Goal: Task Accomplishment & Management: Complete application form

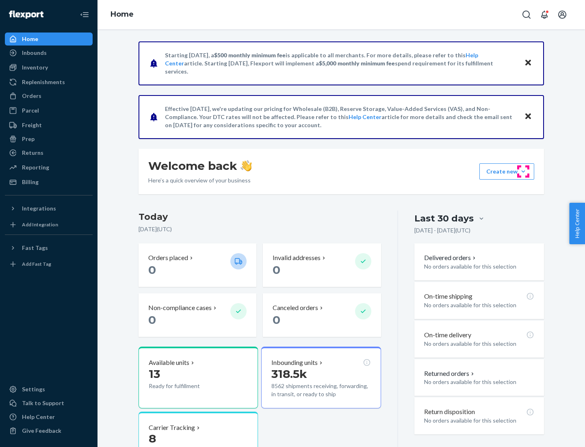
click at [523, 171] on button "Create new Create new inbound Create new order Create new product" at bounding box center [506, 171] width 55 height 16
click at [49, 53] on div "Inbounds" at bounding box center [49, 52] width 86 height 11
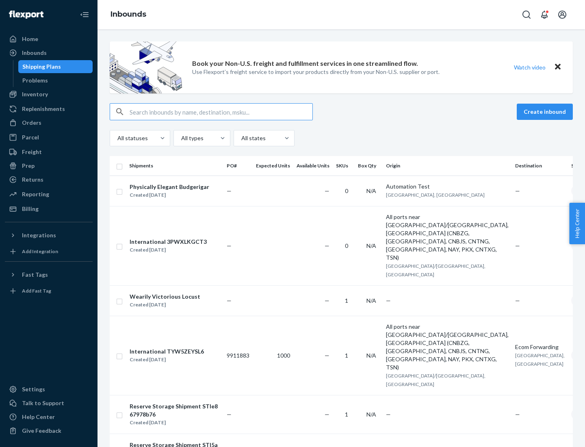
click at [546, 112] on button "Create inbound" at bounding box center [545, 112] width 56 height 16
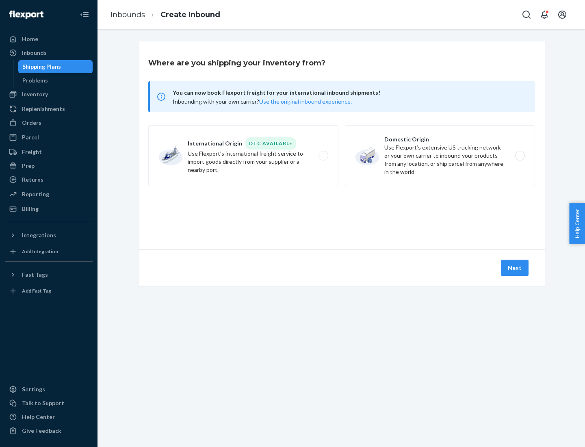
click at [440, 156] on label "Domestic Origin Use Flexport’s extensive US trucking network or your own carrie…" at bounding box center [440, 155] width 190 height 61
click at [520, 156] on input "Domestic Origin Use Flexport’s extensive US trucking network or your own carrie…" at bounding box center [522, 155] width 5 height 5
radio input "true"
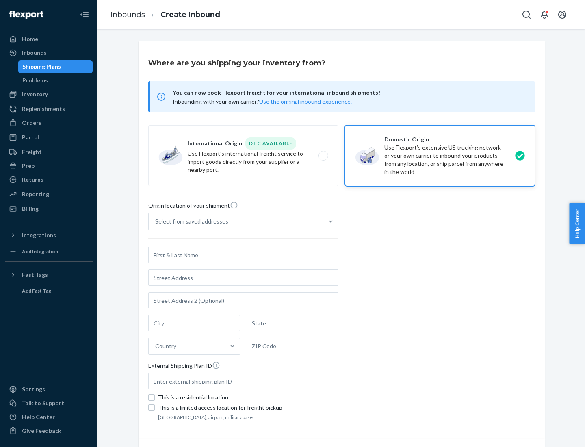
click at [190, 221] on div "Select from saved addresses" at bounding box center [191, 221] width 73 height 8
click at [156, 221] on input "Select from saved addresses" at bounding box center [155, 221] width 1 height 8
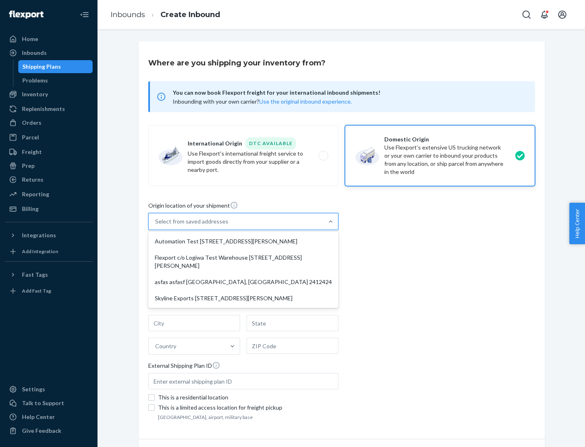
scroll to position [3, 0]
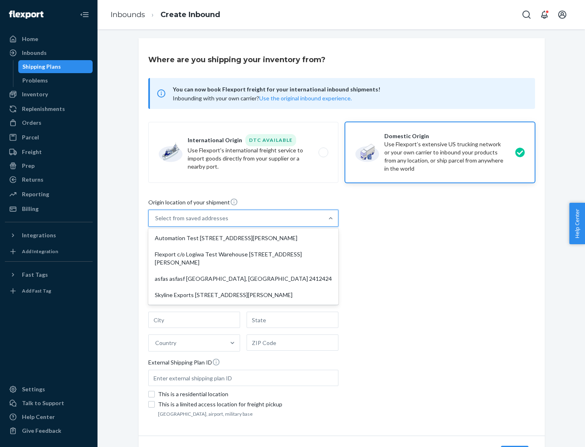
click at [243, 238] on div "Automation Test [STREET_ADDRESS][PERSON_NAME]" at bounding box center [243, 238] width 187 height 16
click at [156, 222] on input "option Automation Test [STREET_ADDRESS][PERSON_NAME] focused, 1 of 4. 4 results…" at bounding box center [155, 218] width 1 height 8
type input "Automation Test"
type input "9th Floor"
type input "[GEOGRAPHIC_DATA]"
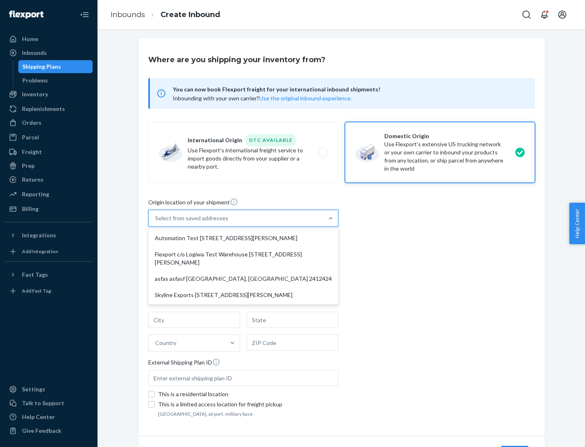
type input "CA"
type input "94104"
type input "[STREET_ADDRESS][PERSON_NAME]"
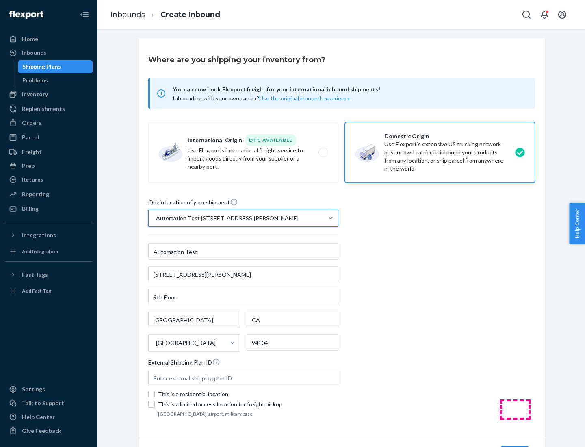
scroll to position [48, 0]
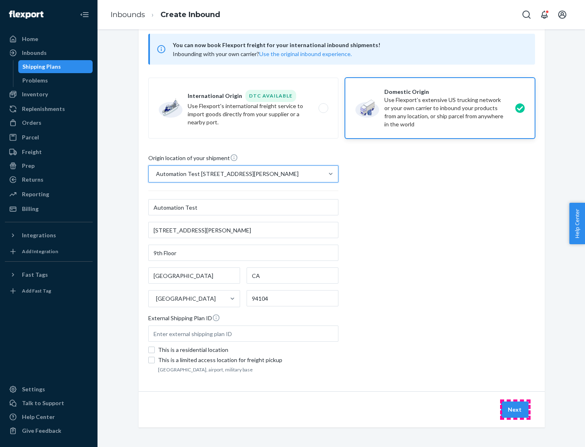
click at [515, 410] on button "Next" at bounding box center [515, 409] width 28 height 16
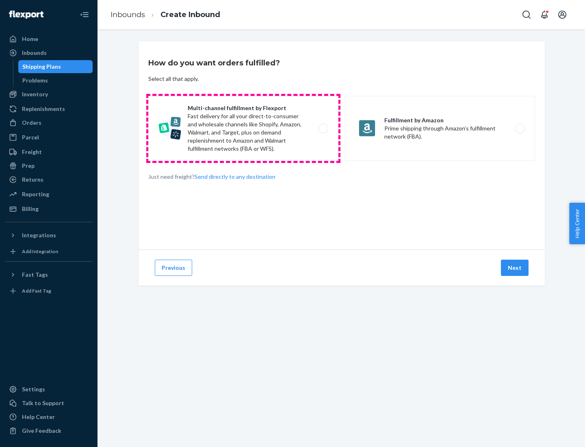
click at [243, 128] on label "Multi-channel fulfillment by Flexport Fast delivery for all your direct-to-cons…" at bounding box center [243, 128] width 190 height 65
click at [323, 128] on input "Multi-channel fulfillment by Flexport Fast delivery for all your direct-to-cons…" at bounding box center [325, 128] width 5 height 5
radio input "true"
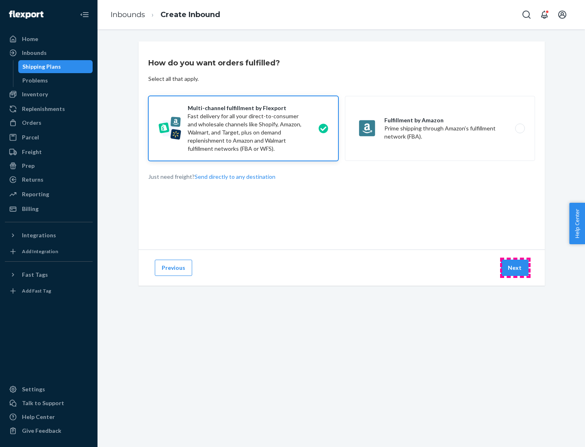
click at [515, 268] on button "Next" at bounding box center [515, 268] width 28 height 16
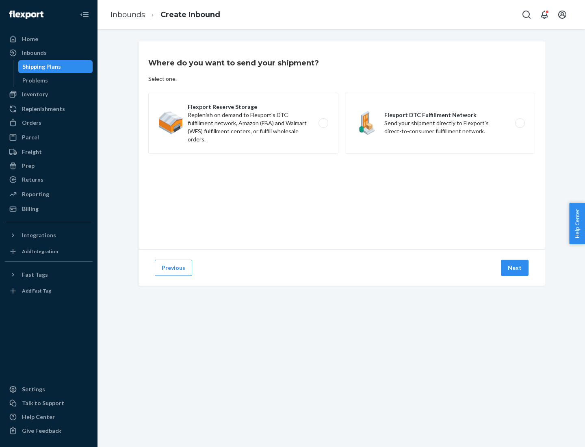
click at [440, 123] on label "Flexport DTC Fulfillment Network Send your shipment directly to Flexport's dire…" at bounding box center [440, 123] width 190 height 61
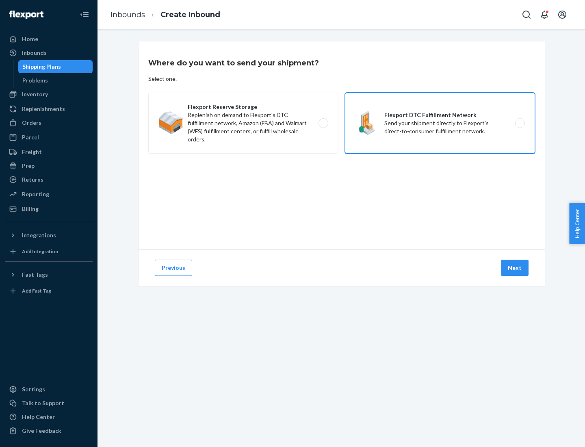
click at [520, 123] on input "Flexport DTC Fulfillment Network Send your shipment directly to Flexport's dire…" at bounding box center [522, 123] width 5 height 5
radio input "true"
click at [515, 268] on button "Next" at bounding box center [515, 268] width 28 height 16
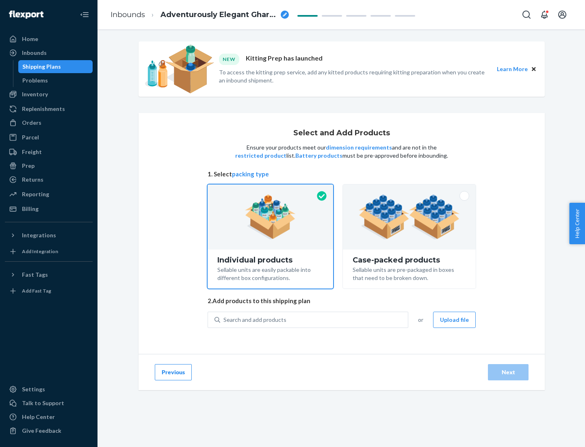
click at [410, 217] on img at bounding box center [409, 217] width 101 height 45
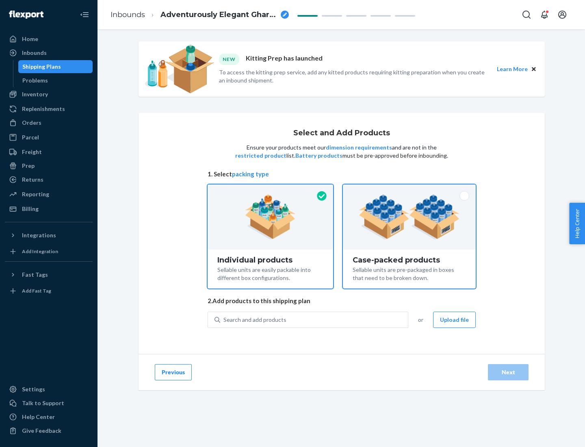
click at [410, 190] on input "Case-packed products Sellable units are pre-packaged in boxes that need to be b…" at bounding box center [409, 186] width 5 height 5
radio input "true"
radio input "false"
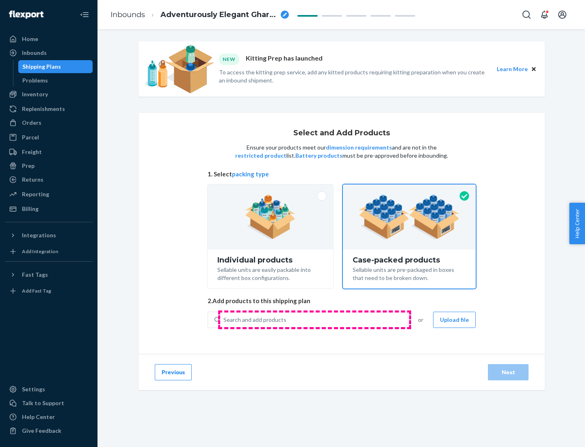
click at [314, 319] on div "Search and add products" at bounding box center [314, 319] width 188 height 15
click at [224, 319] on input "Search and add products" at bounding box center [223, 320] width 1 height 8
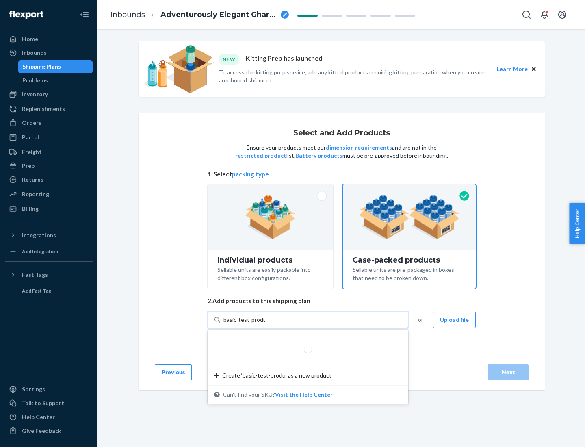
type input "basic-test-product-1"
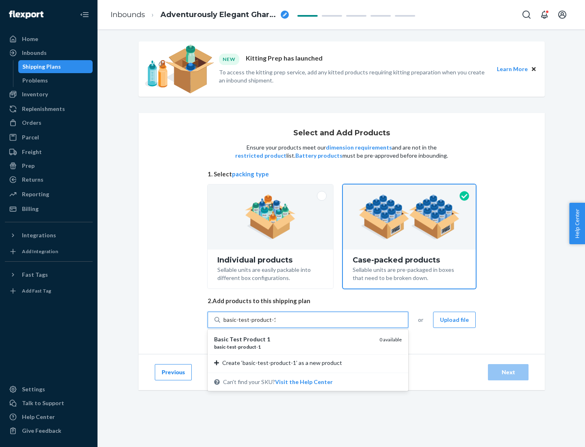
click at [294, 347] on div "basic - test - product - 1" at bounding box center [293, 346] width 159 height 7
click at [275, 324] on input "basic-test-product-1" at bounding box center [249, 320] width 52 height 8
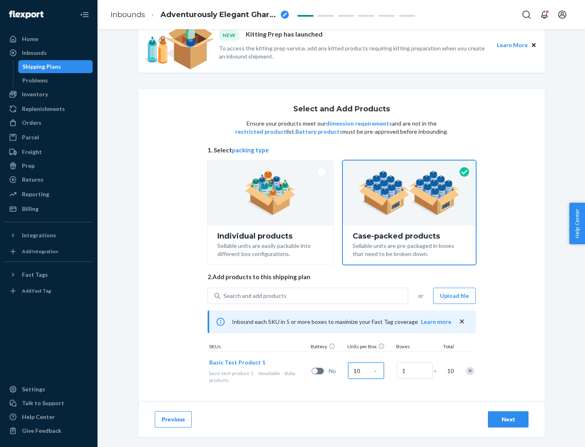
scroll to position [29, 0]
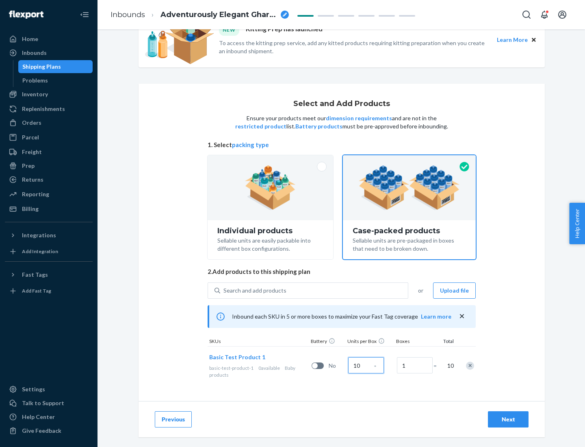
type input "10"
type input "7"
click at [508, 419] on div "Next" at bounding box center [508, 419] width 27 height 8
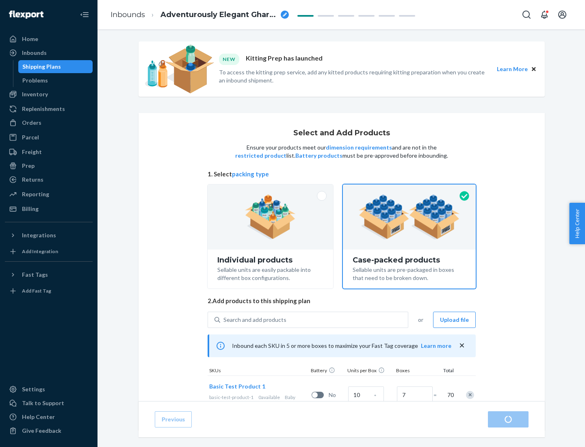
radio input "true"
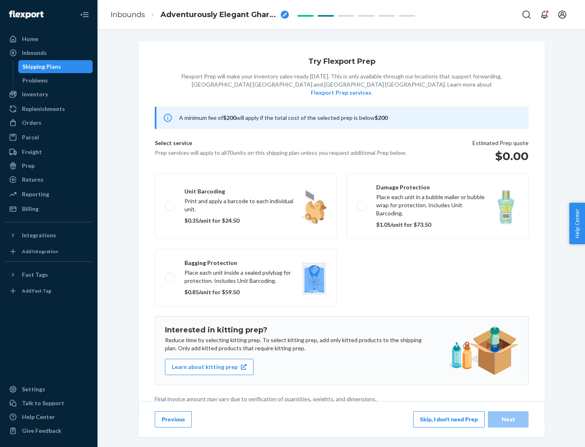
scroll to position [2, 0]
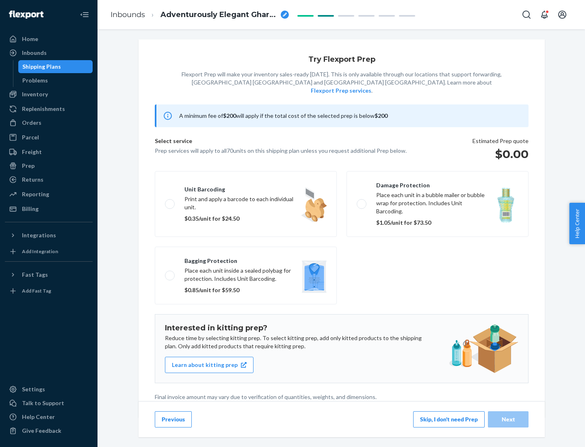
click at [246, 259] on label "Bagging protection Place each unit inside a sealed polybag for protection. Incl…" at bounding box center [246, 276] width 182 height 58
click at [170, 273] on input "Bagging protection Place each unit inside a sealed polybag for protection. Incl…" at bounding box center [167, 275] width 5 height 5
checkbox input "true"
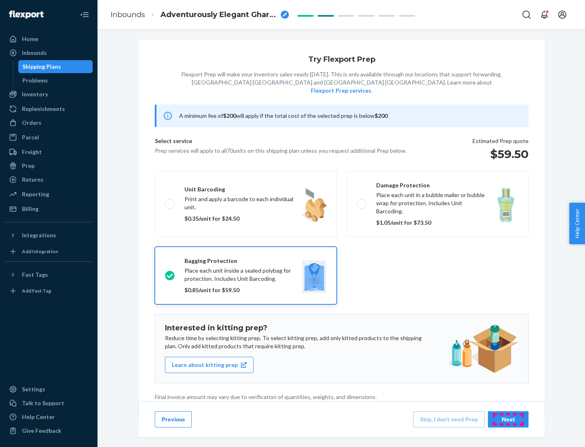
click at [508, 419] on div "Next" at bounding box center [508, 419] width 27 height 8
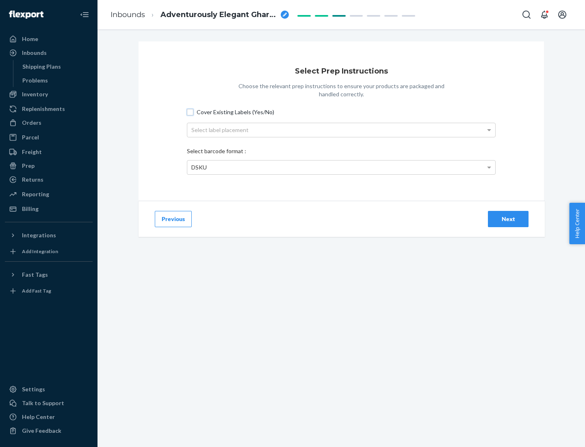
click at [190, 112] on input "Cover Existing Labels (Yes/No)" at bounding box center [190, 112] width 7 height 7
checkbox input "true"
click at [341, 130] on div "Select label placement" at bounding box center [341, 130] width 308 height 14
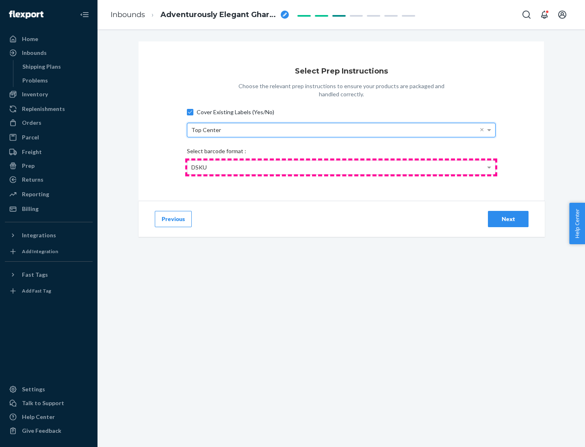
click at [341, 167] on div "DSKU" at bounding box center [341, 167] width 308 height 14
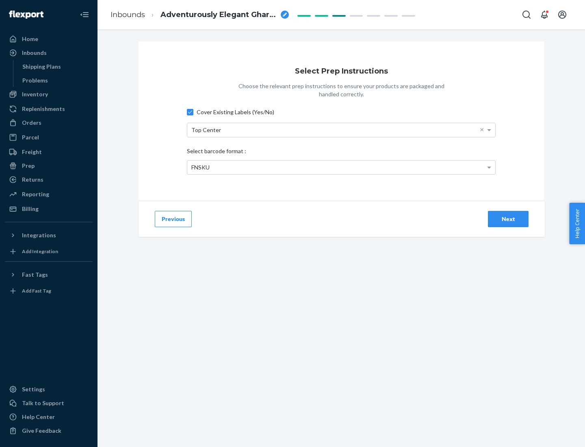
click at [508, 219] on div "Next" at bounding box center [508, 219] width 27 height 8
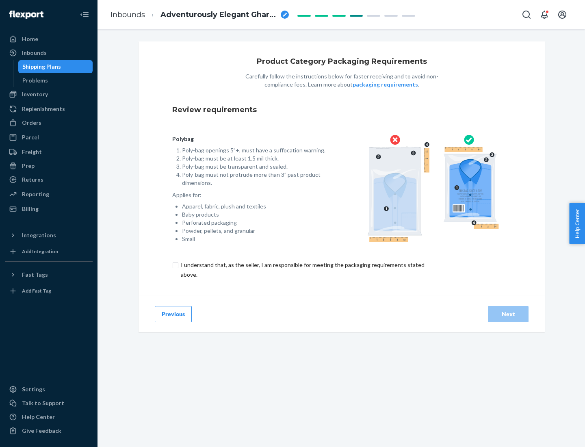
click at [302, 269] on input "checkbox" at bounding box center [307, 270] width 270 height 20
checkbox input "true"
click at [508, 314] on div "Next" at bounding box center [508, 314] width 27 height 8
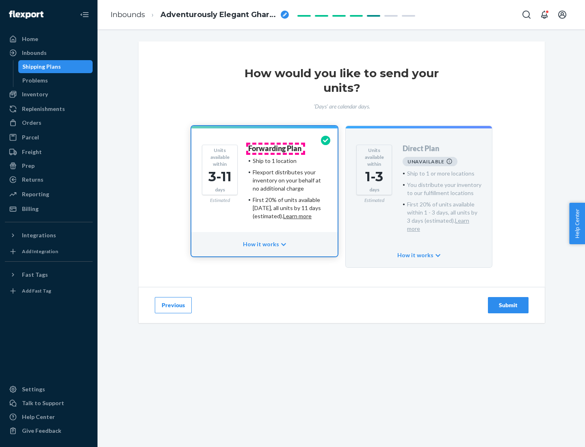
click at [275, 148] on h4 "Forwarding Plan" at bounding box center [274, 149] width 53 height 8
click at [508, 301] on div "Submit" at bounding box center [508, 305] width 27 height 8
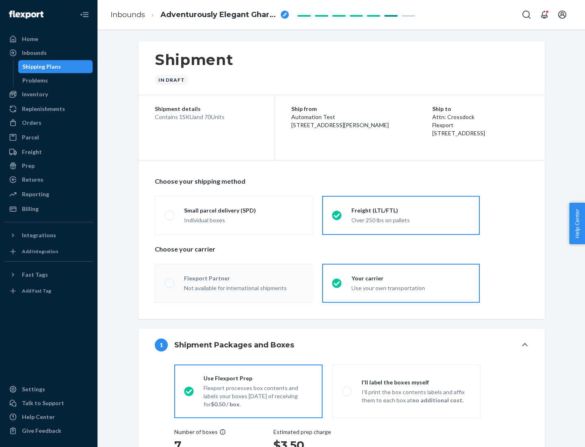
radio input "true"
radio input "false"
radio input "true"
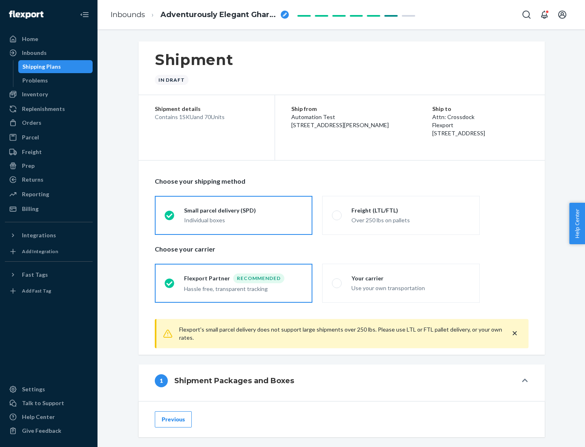
click at [243, 219] on div "Individual boxes" at bounding box center [243, 220] width 119 height 8
click at [170, 218] on input "Small parcel delivery (SPD) Individual boxes" at bounding box center [167, 215] width 5 height 5
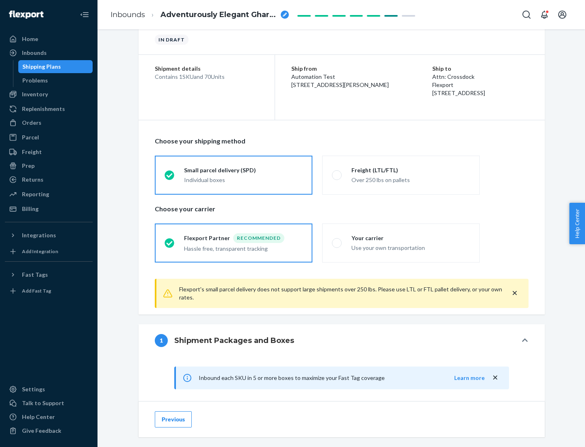
click at [411, 238] on div "Your carrier" at bounding box center [410, 238] width 119 height 8
click at [337, 240] on input "Your carrier Use your own transportation" at bounding box center [334, 242] width 5 height 5
radio input "true"
radio input "false"
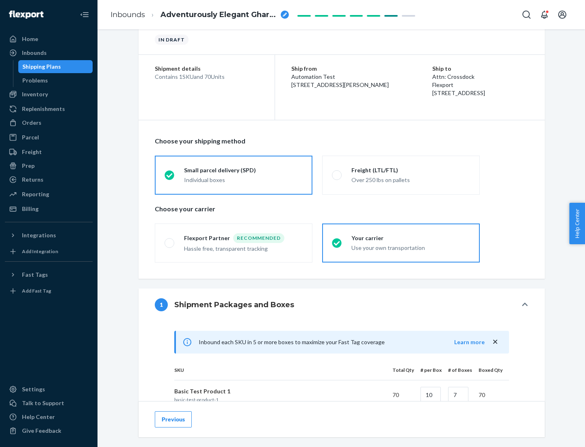
scroll to position [197, 0]
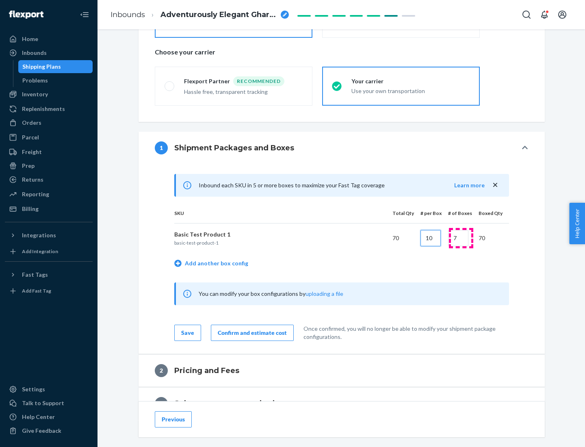
type input "10"
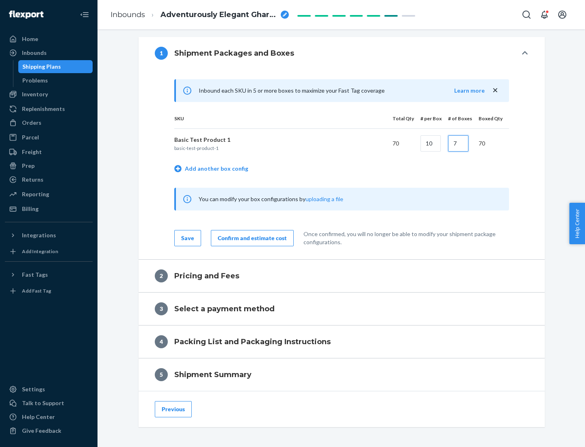
type input "7"
click at [251, 238] on div "Confirm and estimate cost" at bounding box center [252, 238] width 69 height 8
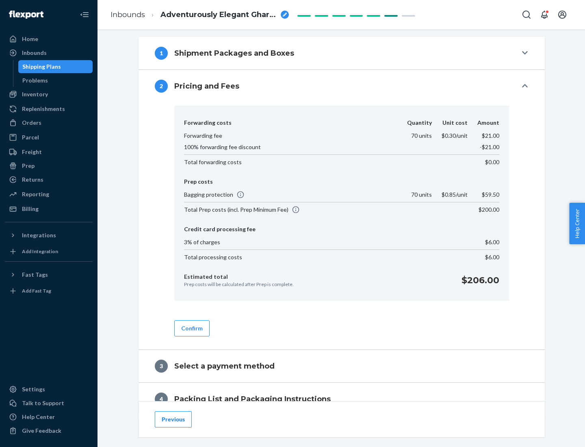
scroll to position [330, 0]
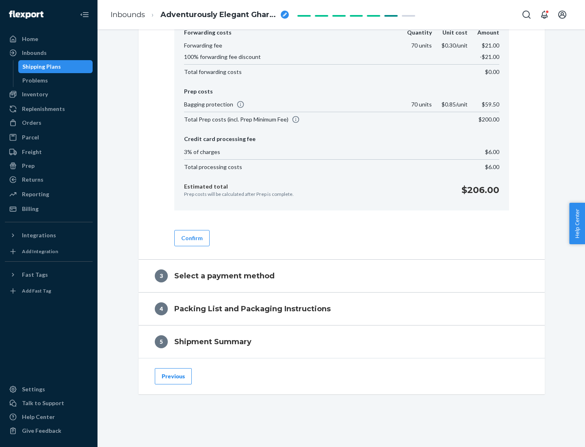
click at [191, 238] on button "Confirm" at bounding box center [191, 238] width 35 height 16
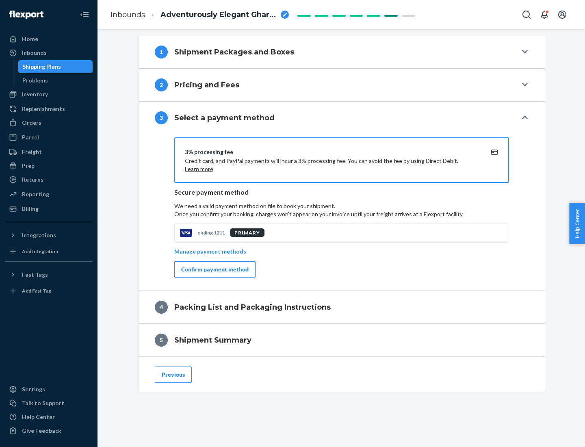
scroll to position [293, 0]
click at [214, 269] on div "Confirm payment method" at bounding box center [214, 269] width 67 height 8
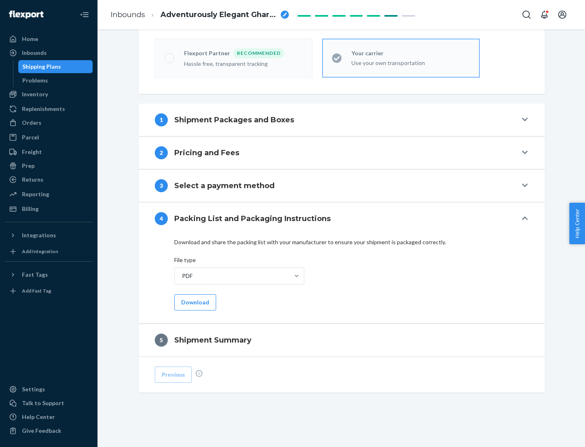
click at [194, 302] on button "Download" at bounding box center [195, 302] width 42 height 16
